Goal: Find specific page/section

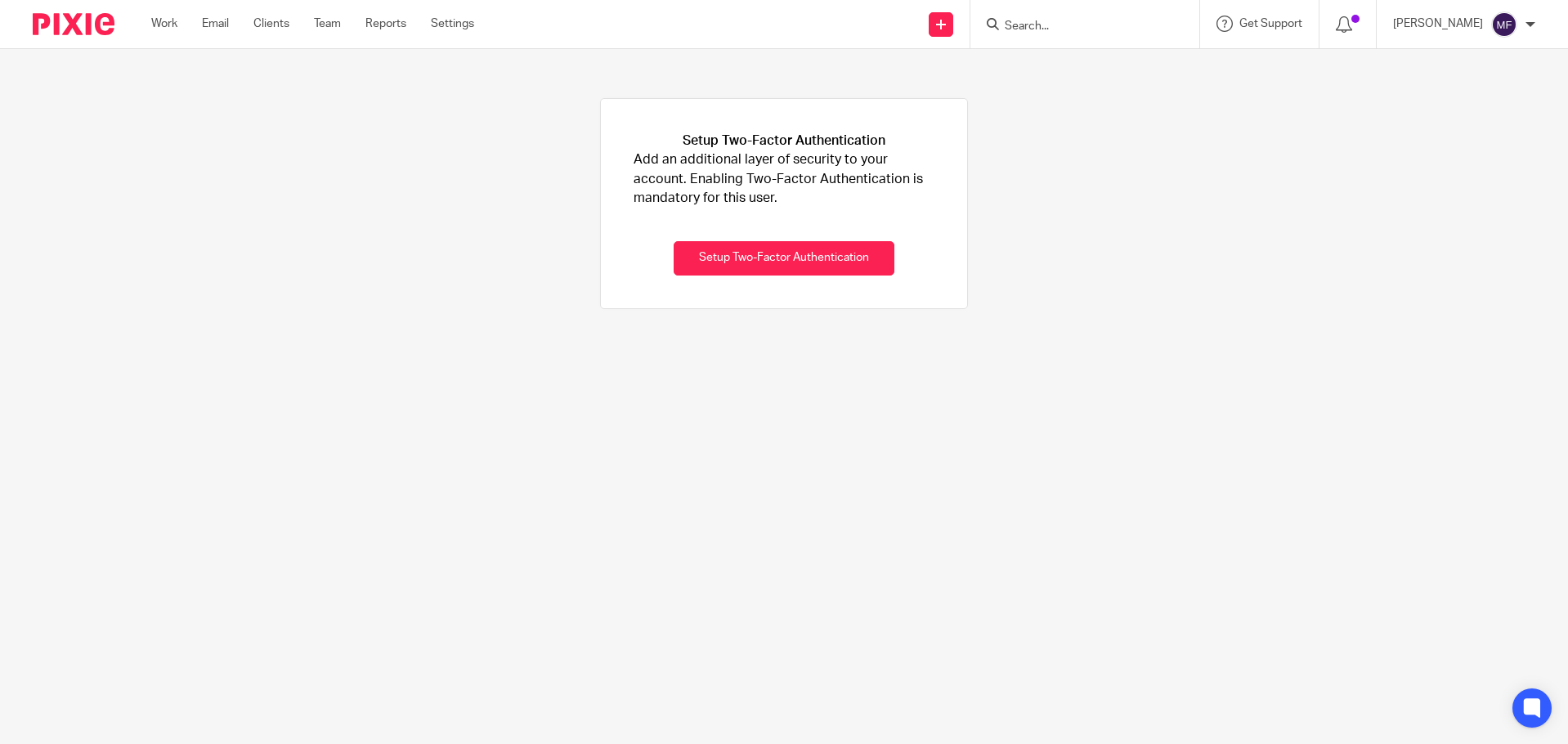
click at [1057, 29] on input "Search" at bounding box center [1077, 27] width 147 height 14
type input "x"
type input "zix"
click at [78, 23] on img at bounding box center [73, 24] width 82 height 22
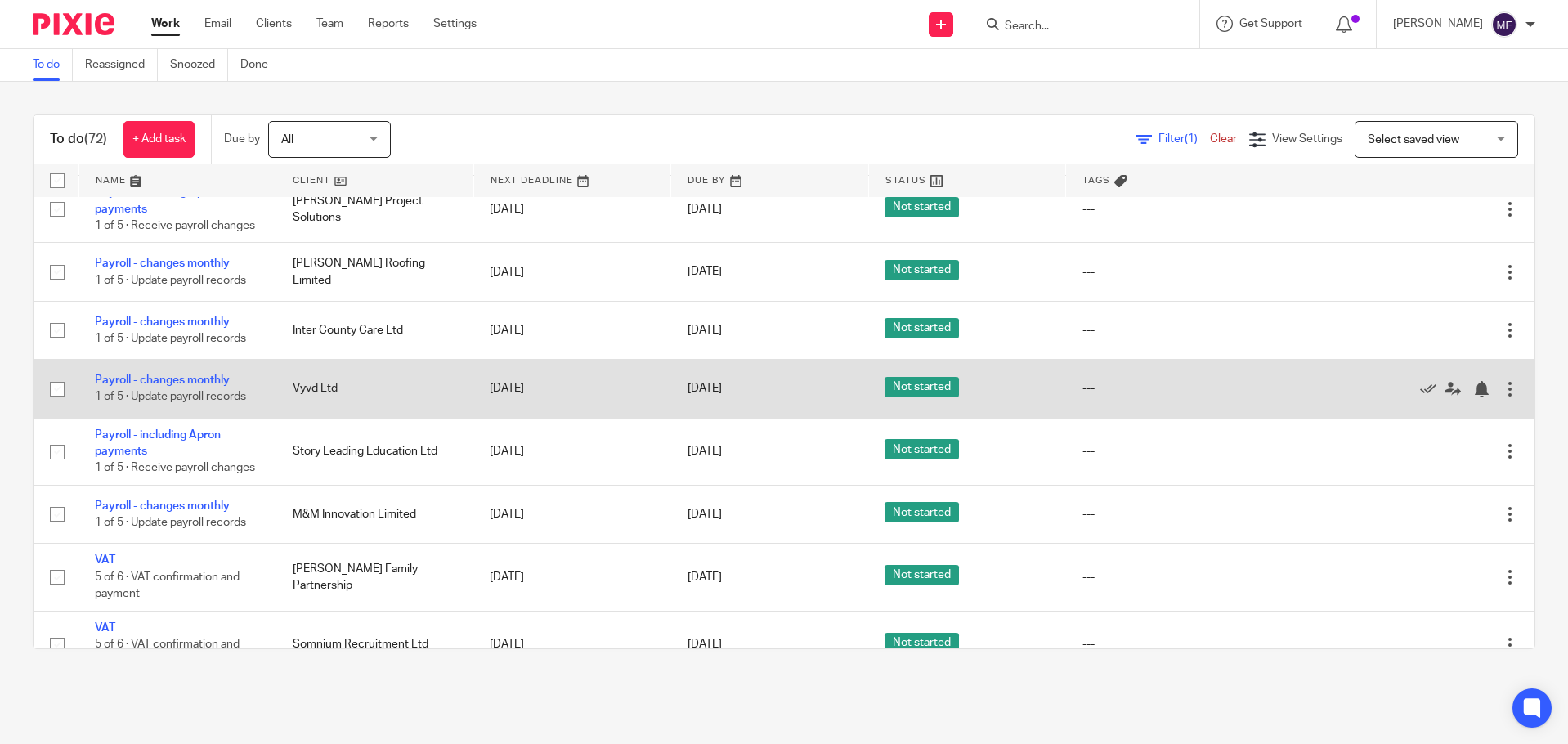
scroll to position [736, 0]
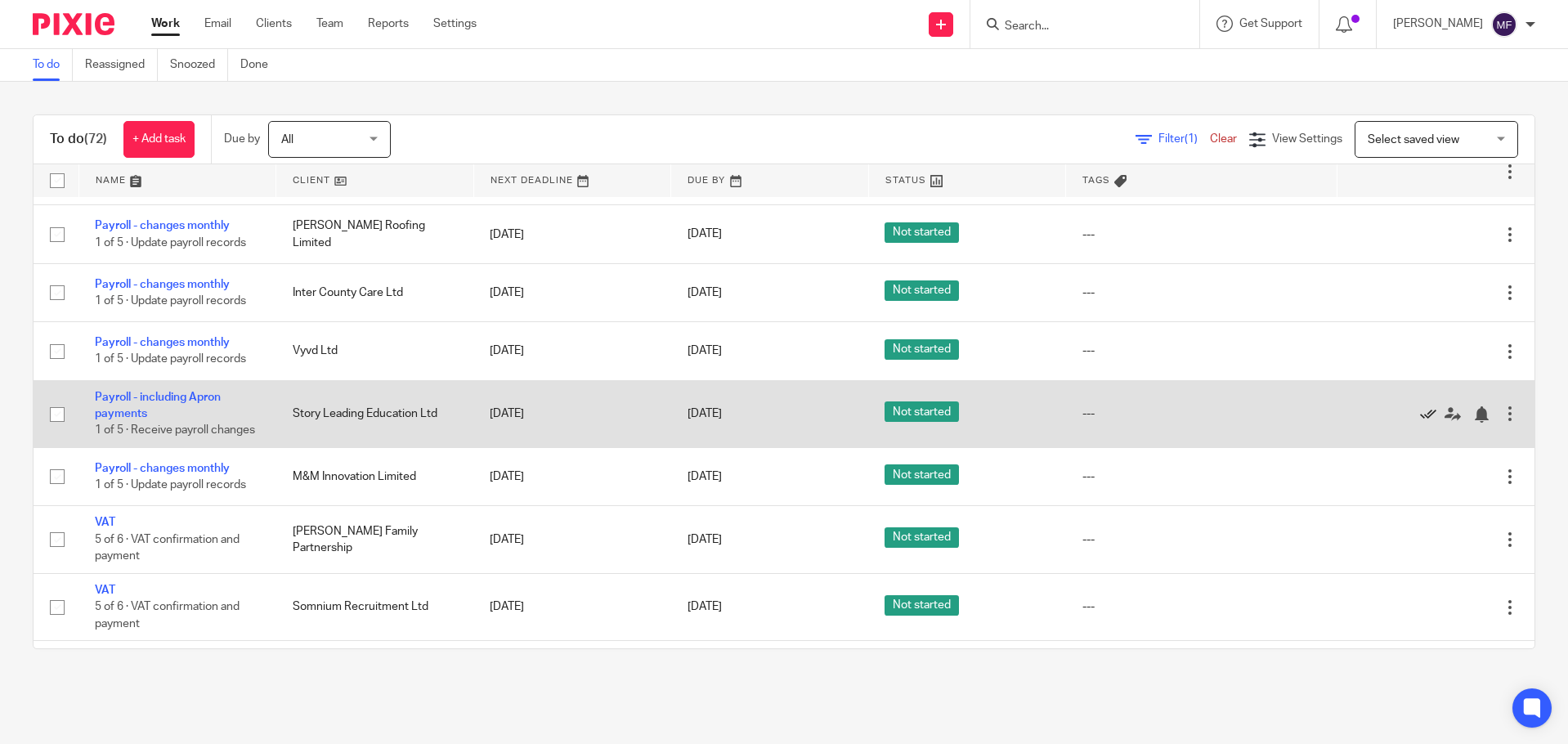
click at [1420, 423] on icon at bounding box center [1428, 414] width 16 height 16
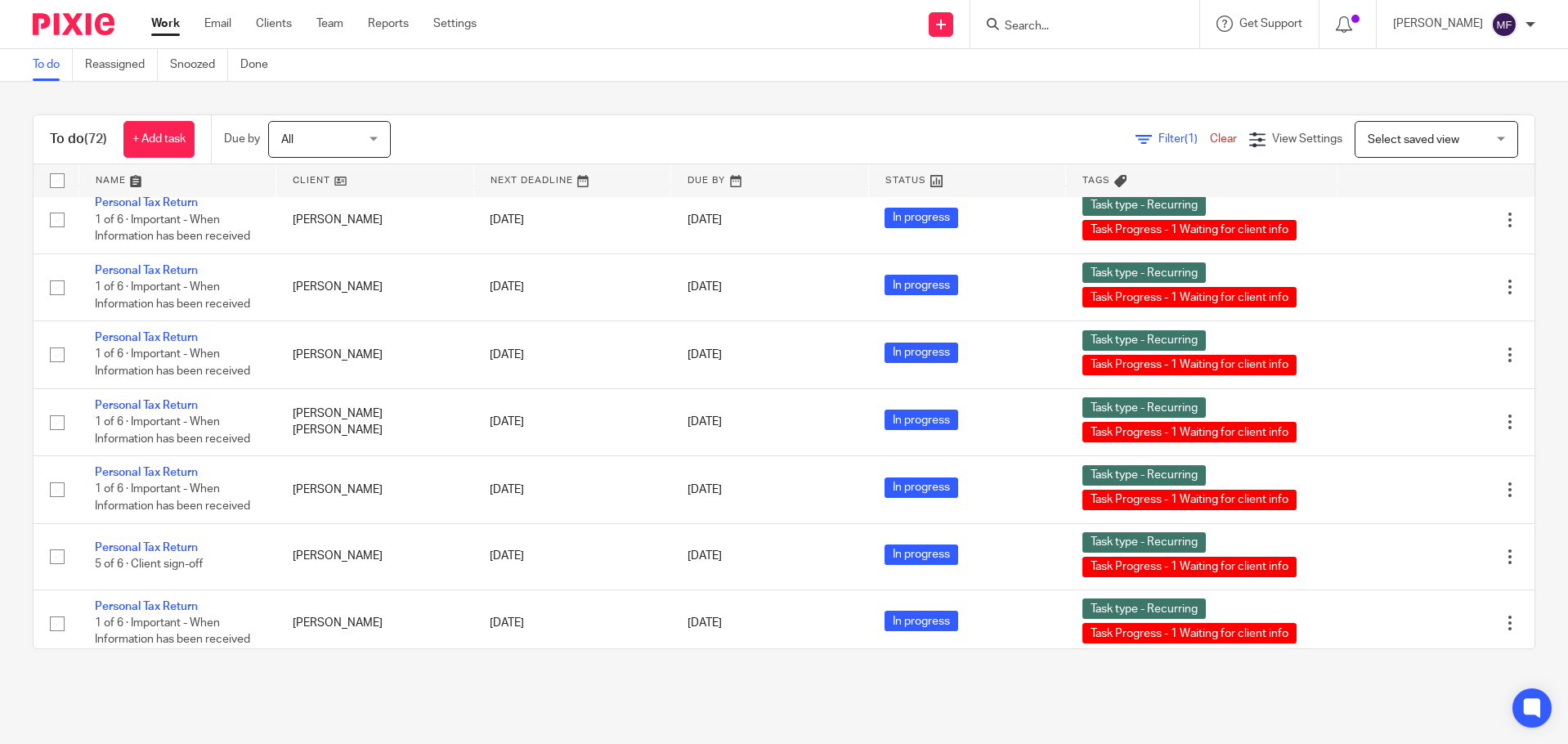
scroll to position [2453, 0]
